Goal: Check status: Check status

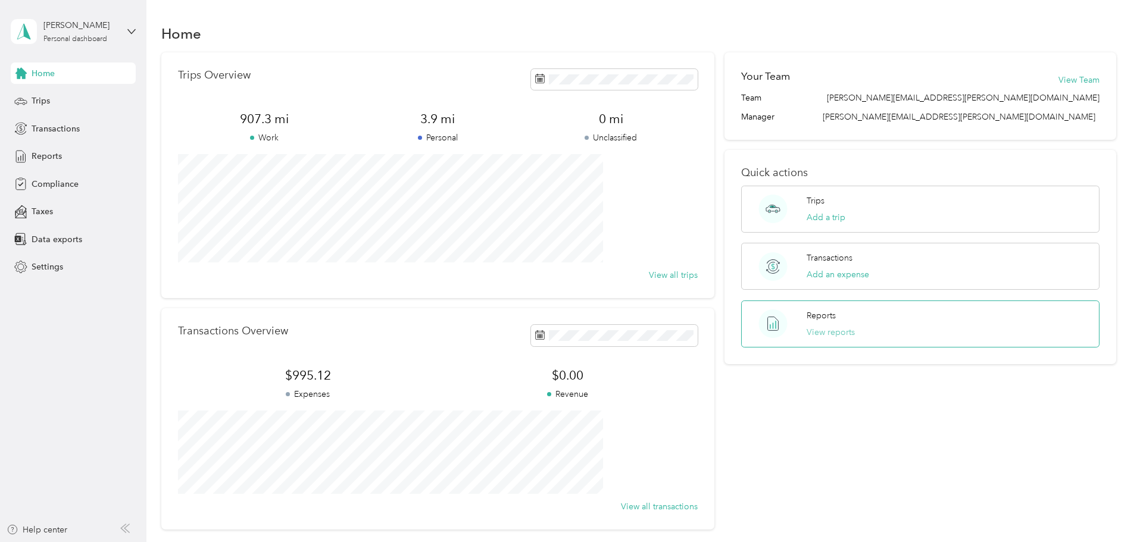
click at [814, 330] on button "View reports" at bounding box center [830, 332] width 48 height 12
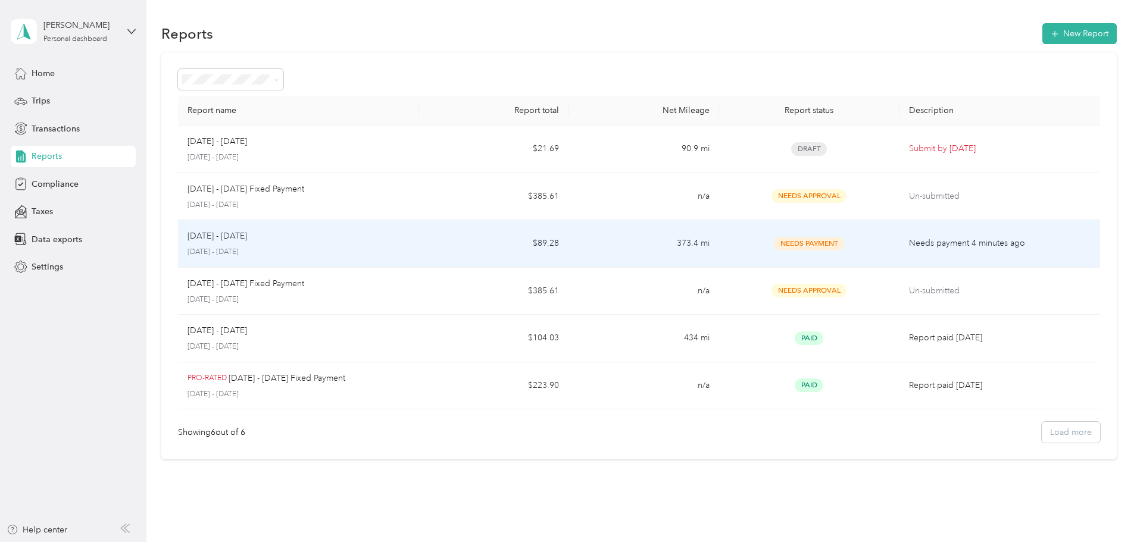
click at [247, 237] on p "[DATE] - [DATE]" at bounding box center [217, 236] width 60 height 13
